Goal: Information Seeking & Learning: Learn about a topic

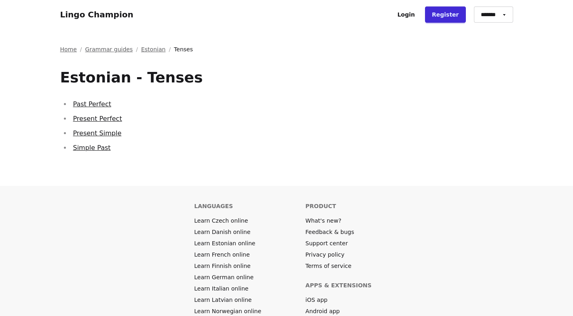
click at [84, 107] on link "Past Perfect" at bounding box center [92, 104] width 38 height 8
click at [91, 120] on link "Present Perfect" at bounding box center [97, 119] width 49 height 8
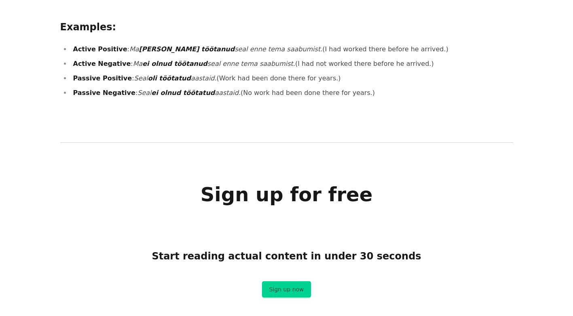
scroll to position [647, 0]
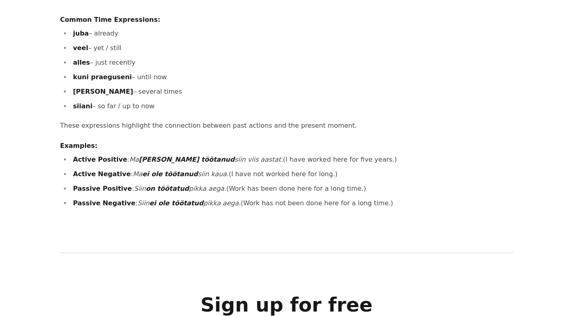
scroll to position [404, 0]
